Goal: Find specific page/section: Find specific page/section

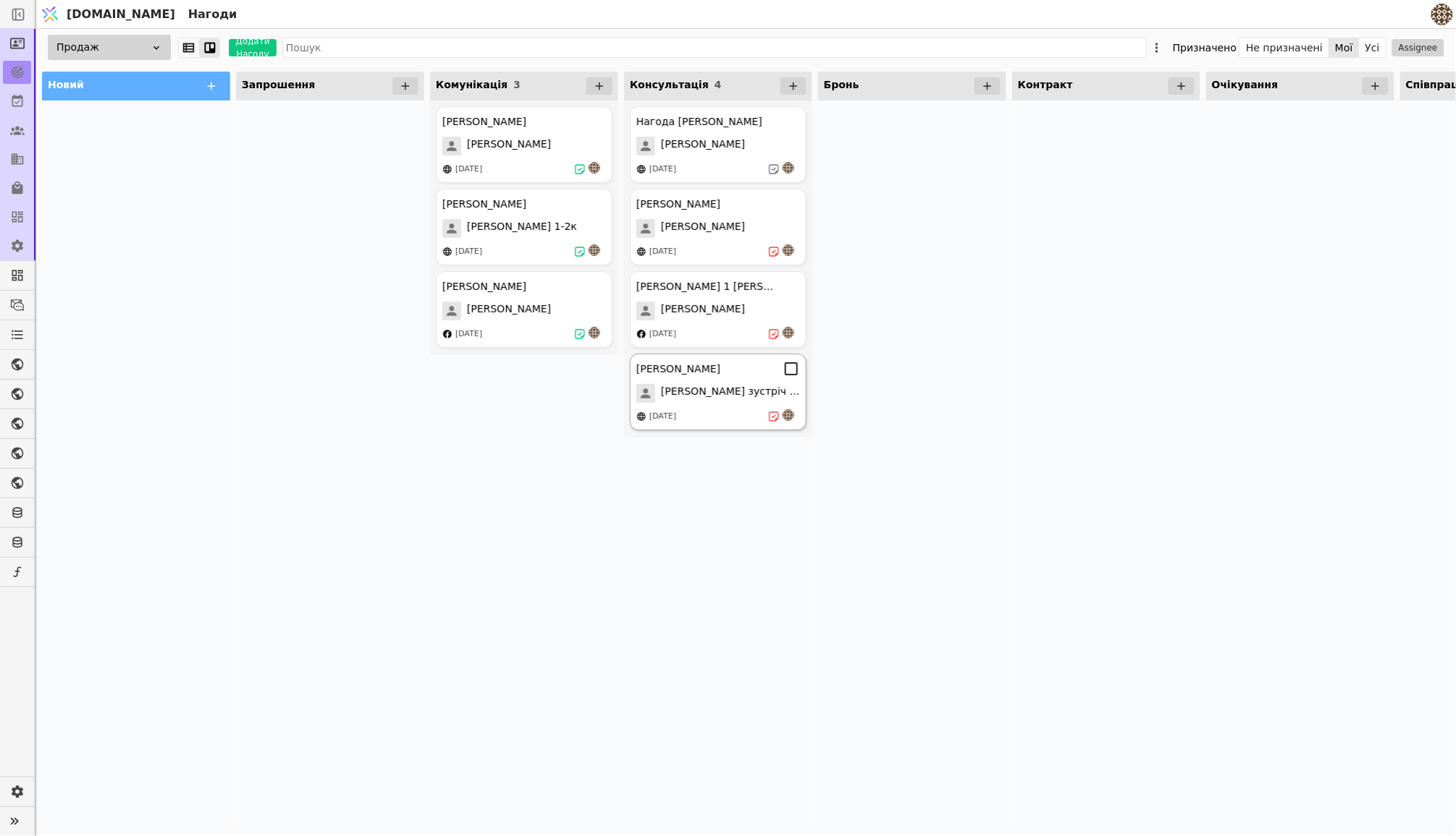
click at [705, 381] on div "[PERSON_NAME] Курдонери [PERSON_NAME] зустріч 13.08 [DATE]" at bounding box center [718, 392] width 177 height 77
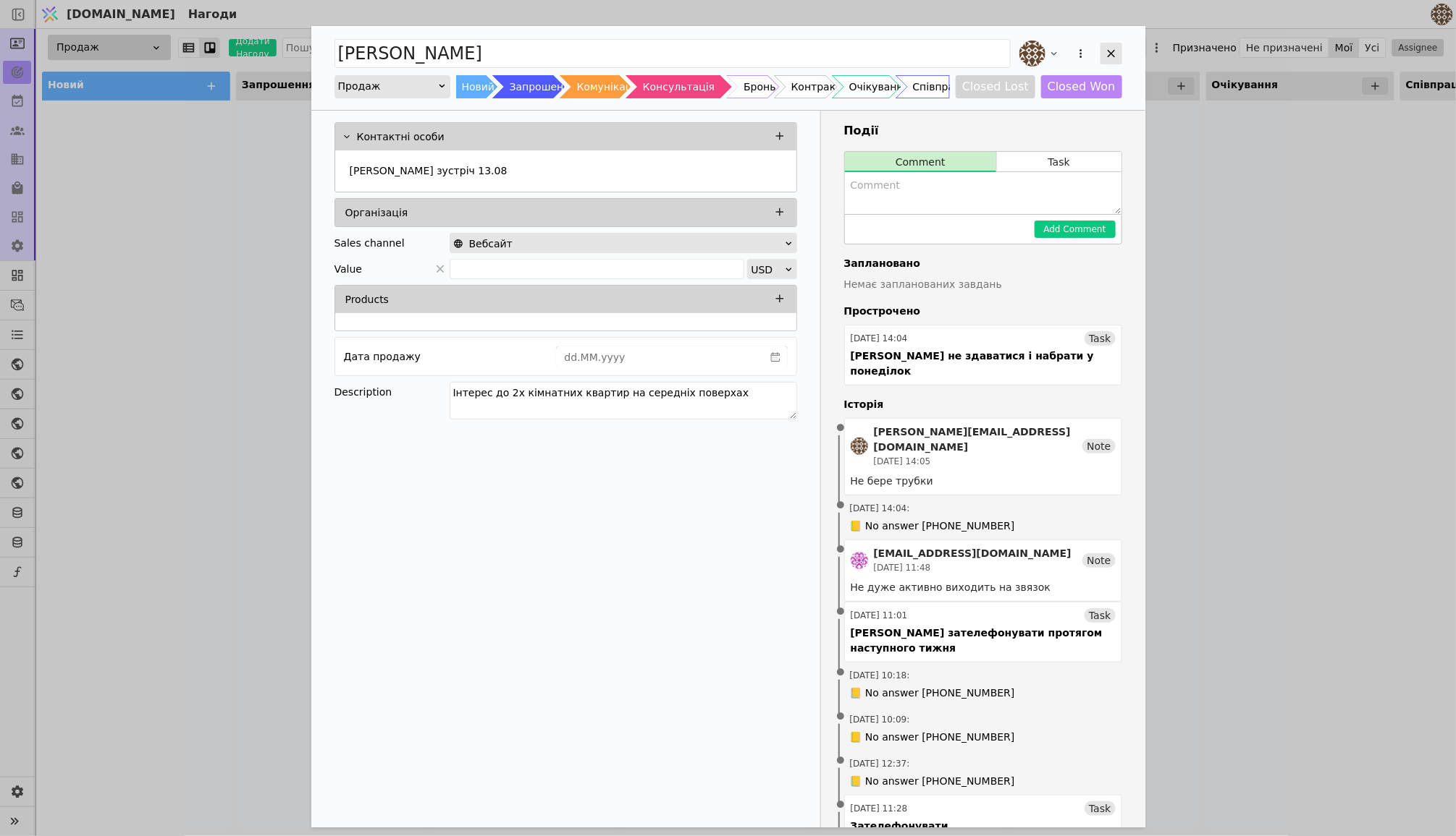
click at [1106, 57] on icon "Add Opportunity" at bounding box center [1111, 53] width 13 height 13
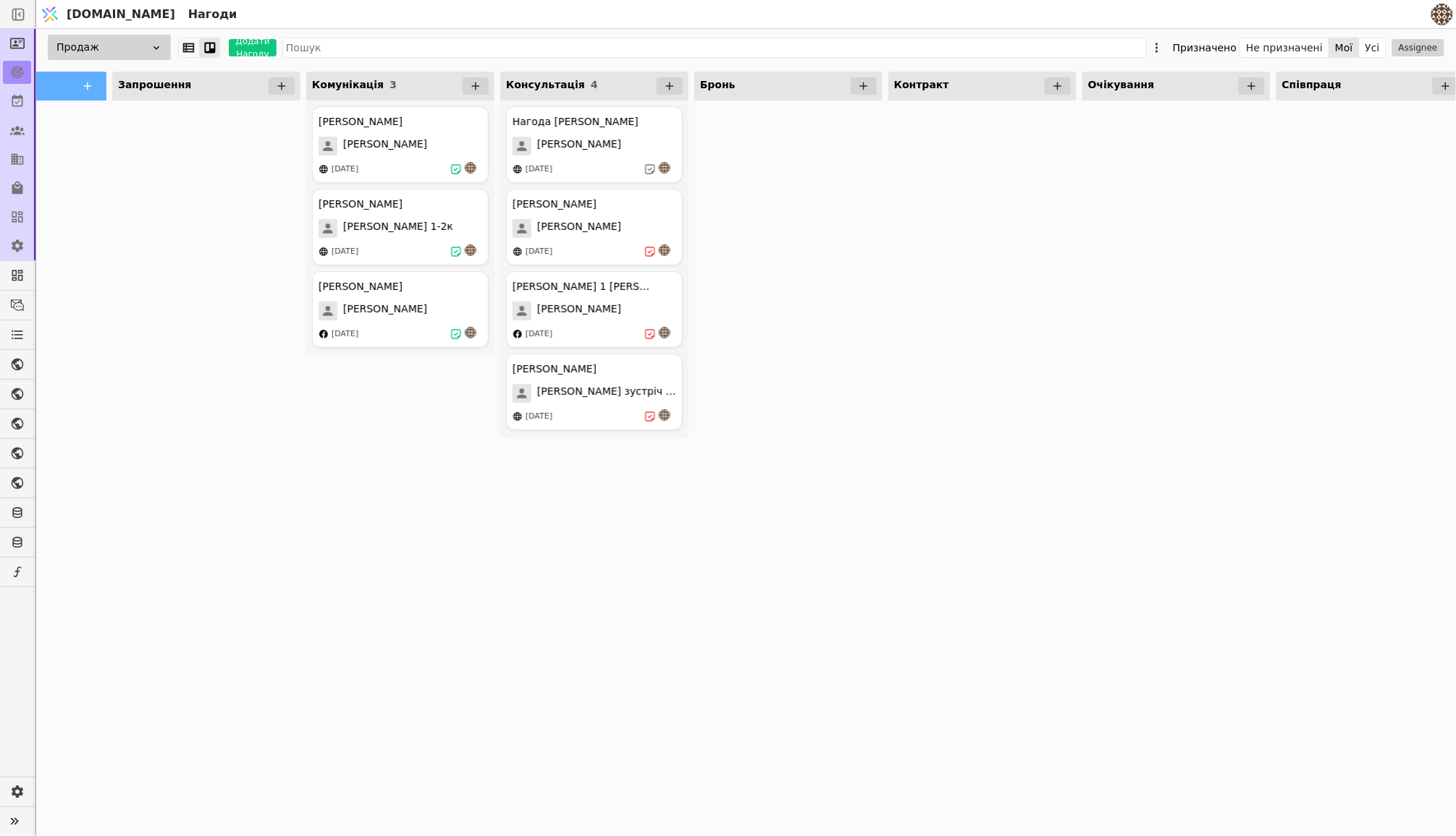
scroll to position [0, 126]
click at [1382, 50] on button "Усі" at bounding box center [1372, 47] width 26 height 20
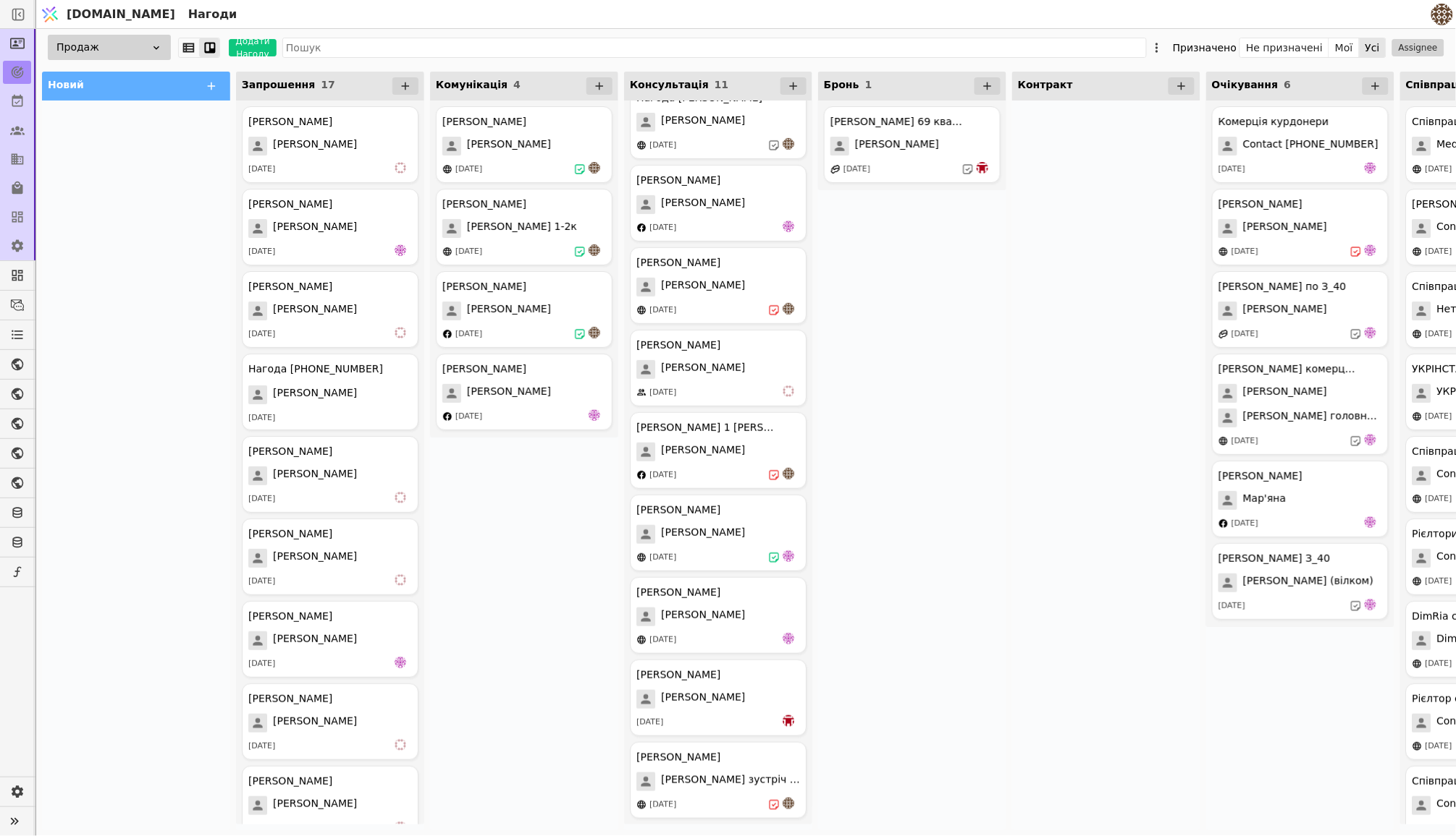
scroll to position [213, 0]
click at [726, 685] on div "[PERSON_NAME] Курдонери [PERSON_NAME] [DATE]" at bounding box center [718, 697] width 177 height 77
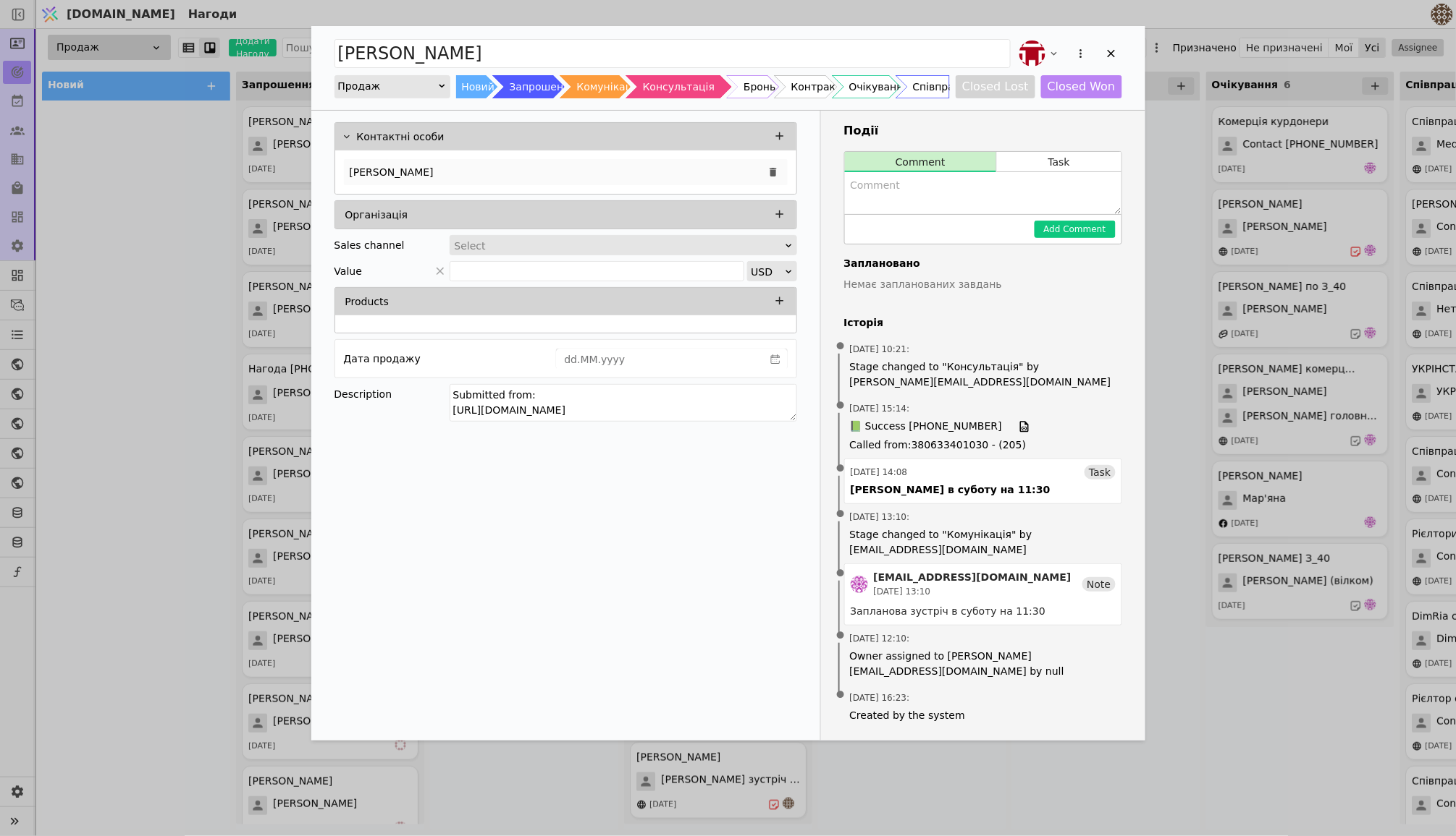
click at [457, 172] on div "[PERSON_NAME]" at bounding box center [565, 172] width 444 height 26
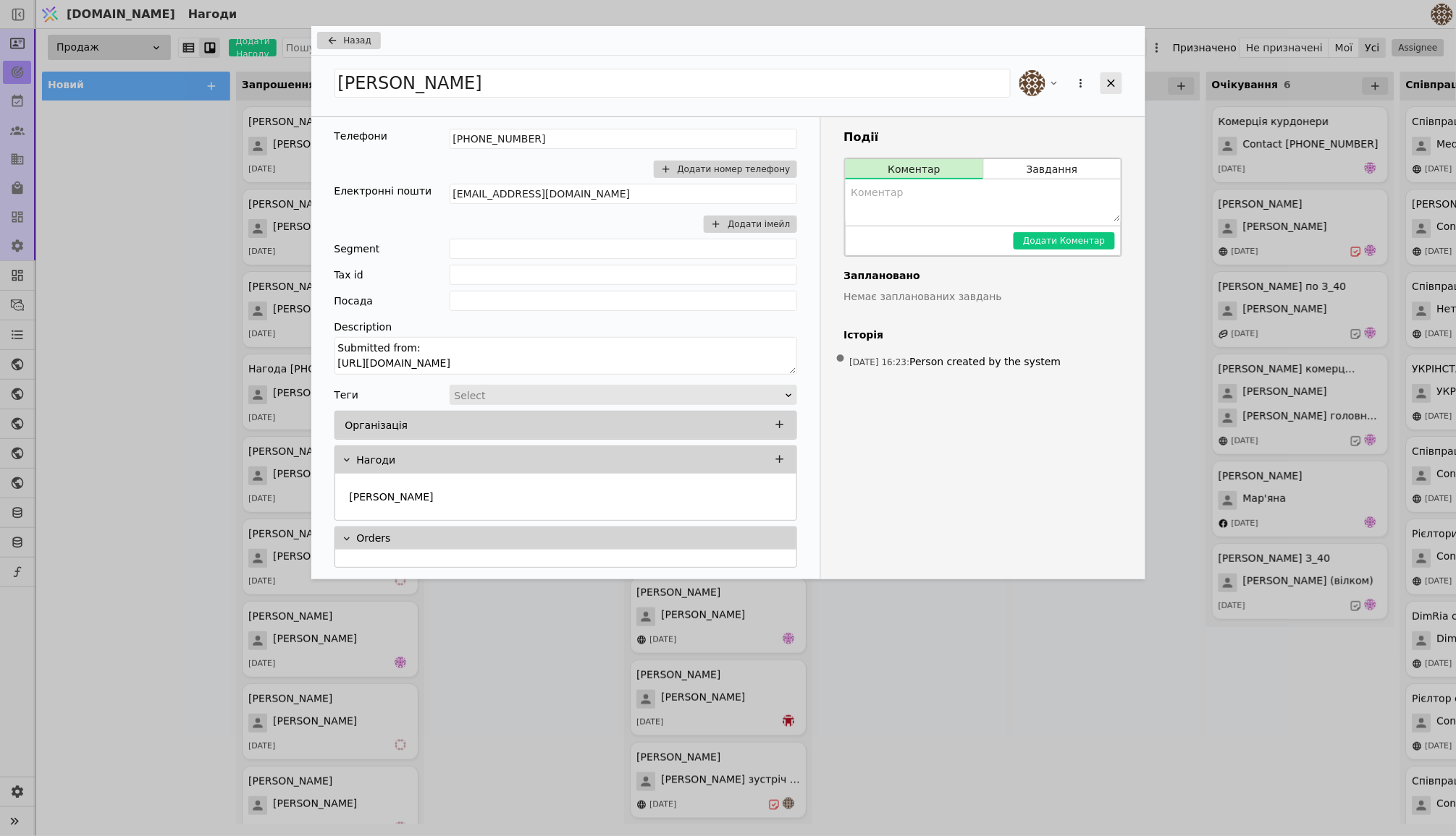
click at [1113, 88] on icon "Add Opportunity" at bounding box center [1111, 83] width 13 height 13
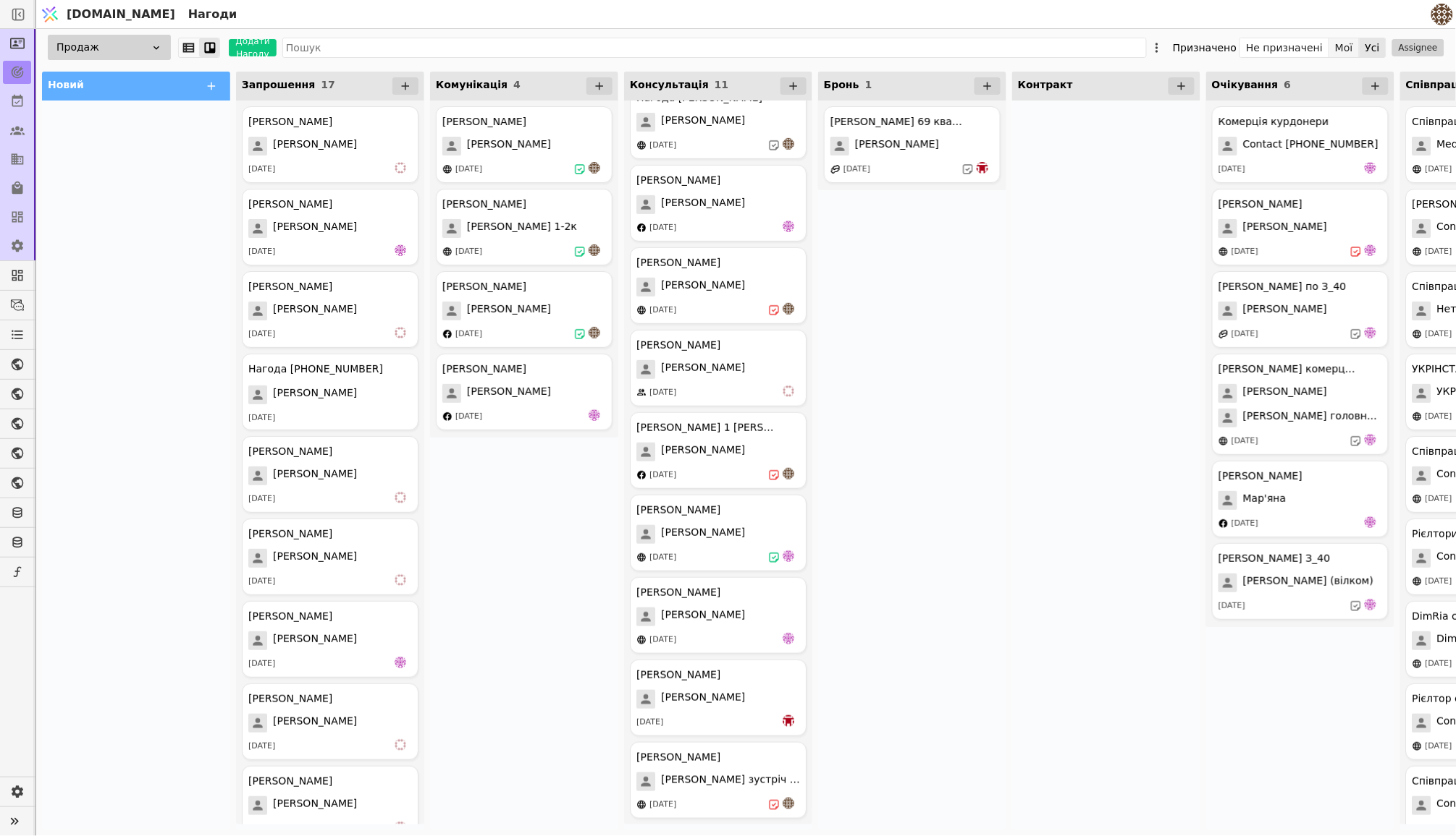
click at [1349, 47] on button "Мої" at bounding box center [1344, 47] width 31 height 20
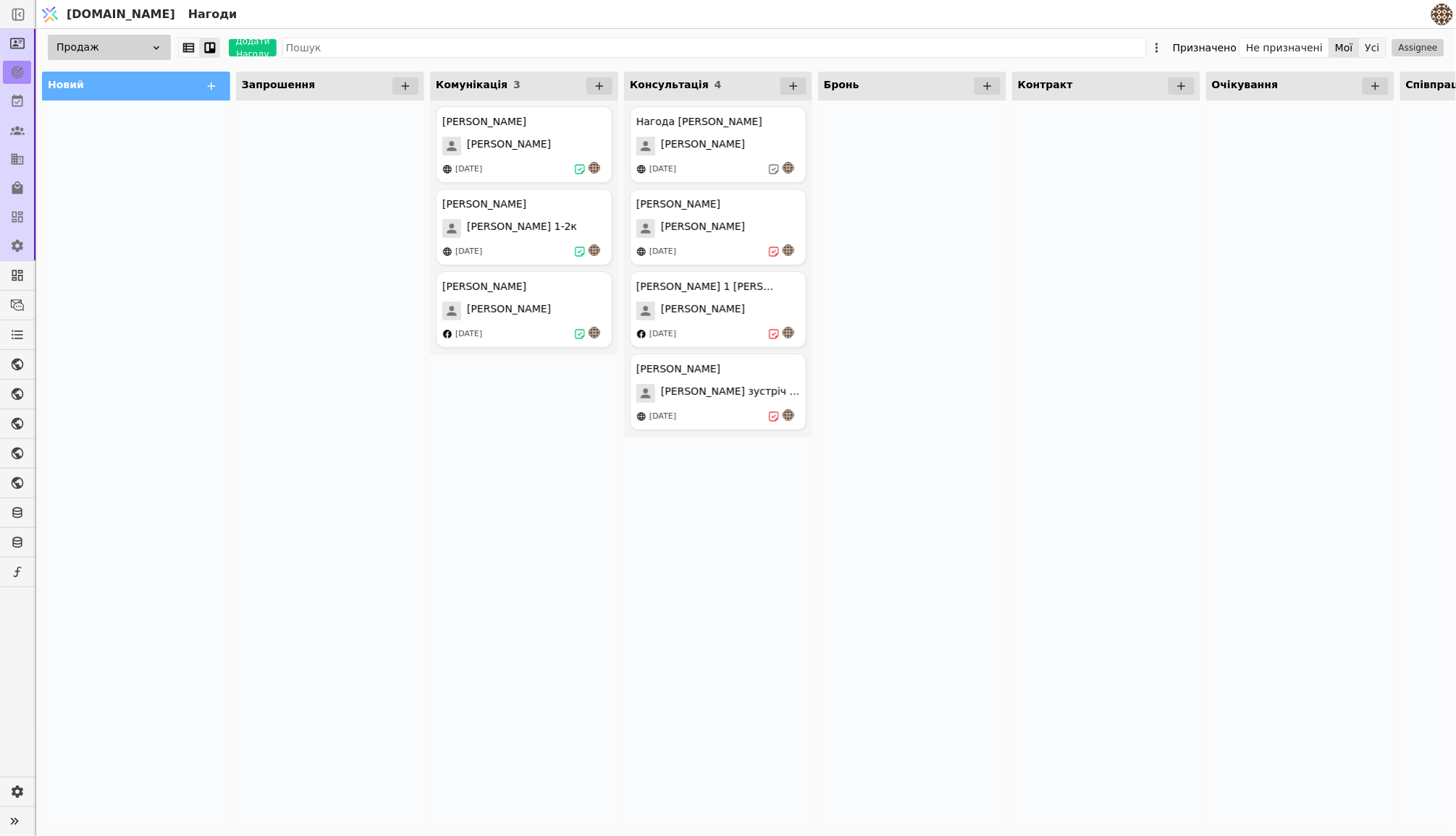
click at [1377, 51] on button "Усі" at bounding box center [1372, 47] width 26 height 20
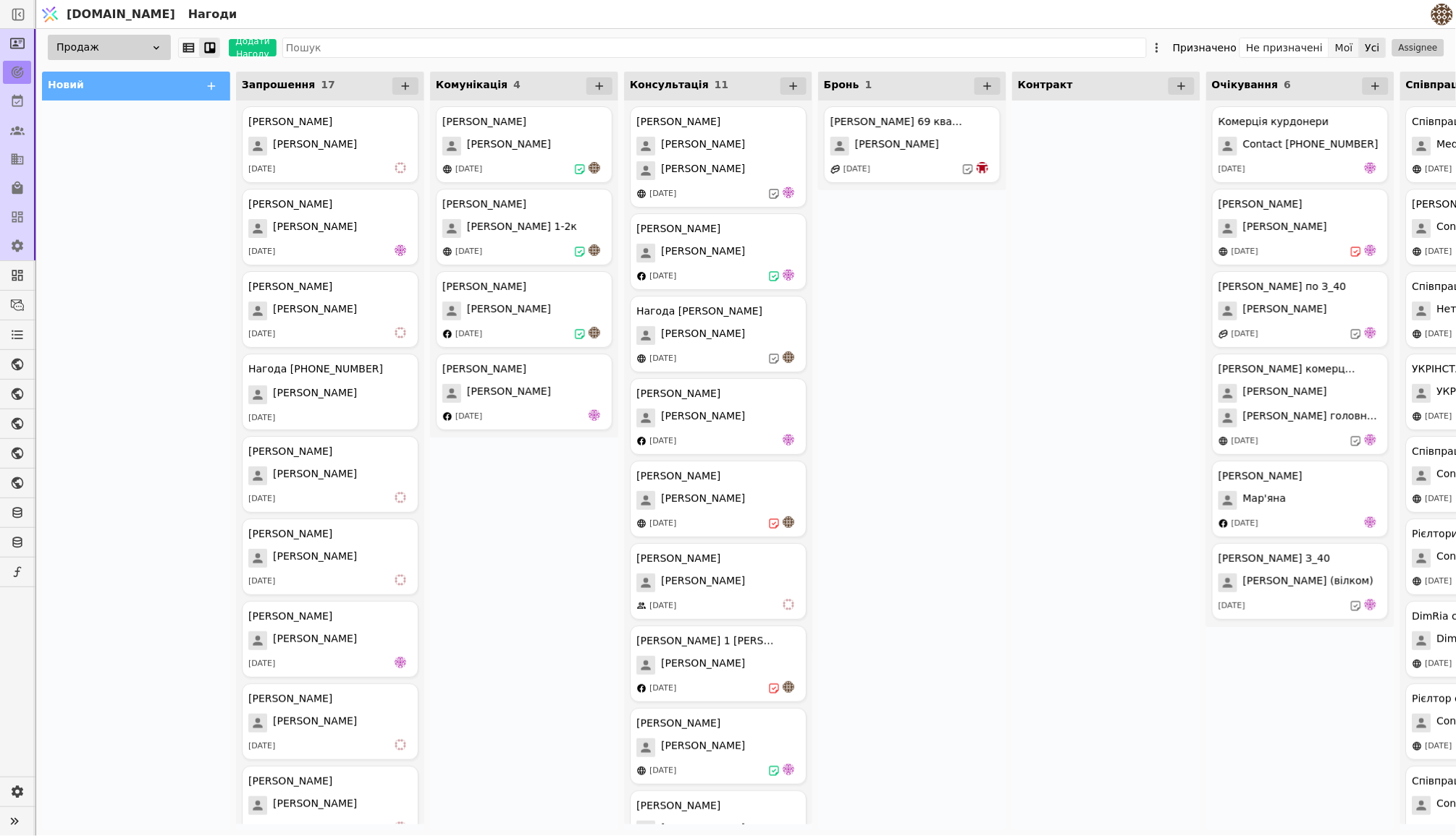
click at [1344, 45] on button "Мої" at bounding box center [1344, 47] width 31 height 20
